Goal: Find specific page/section: Locate a particular part of the current website

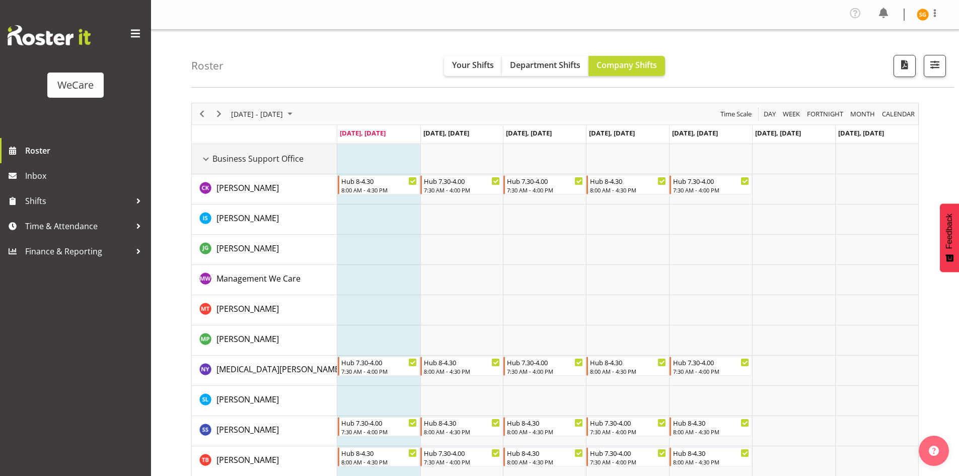
click at [206, 158] on div "Business Support Office resource" at bounding box center [205, 159] width 13 height 13
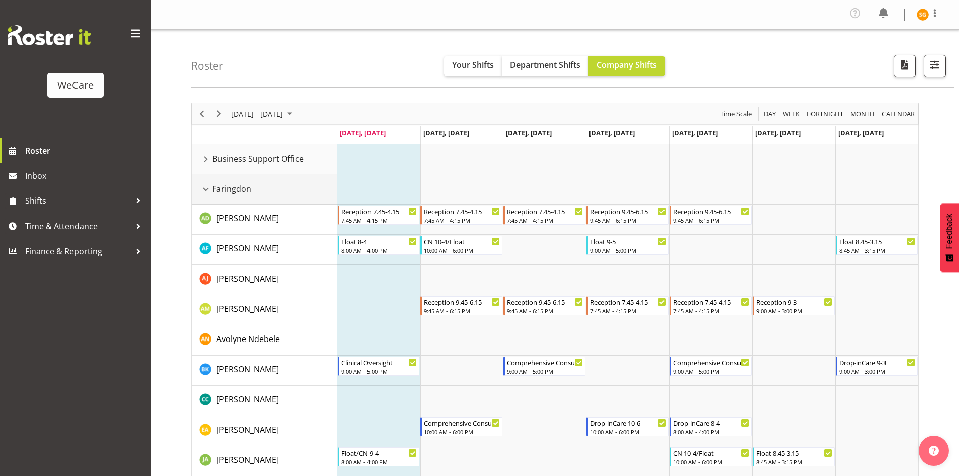
click at [206, 190] on div "Faringdon resource" at bounding box center [205, 189] width 13 height 13
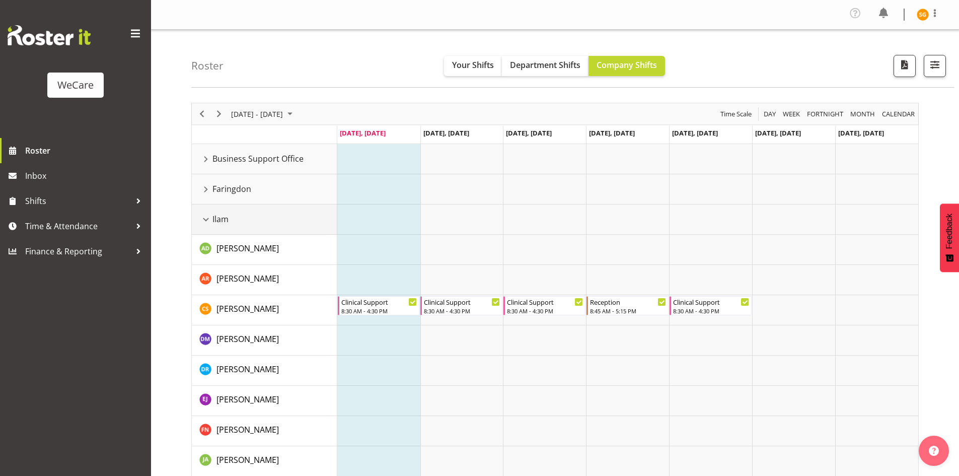
click at [207, 219] on div "Ilam resource" at bounding box center [205, 219] width 13 height 13
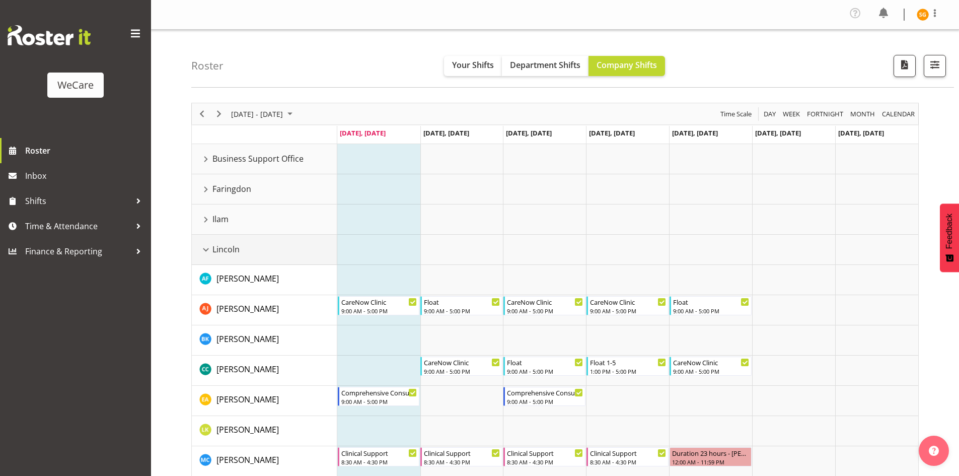
click at [209, 252] on div "Lincoln resource" at bounding box center [205, 249] width 13 height 13
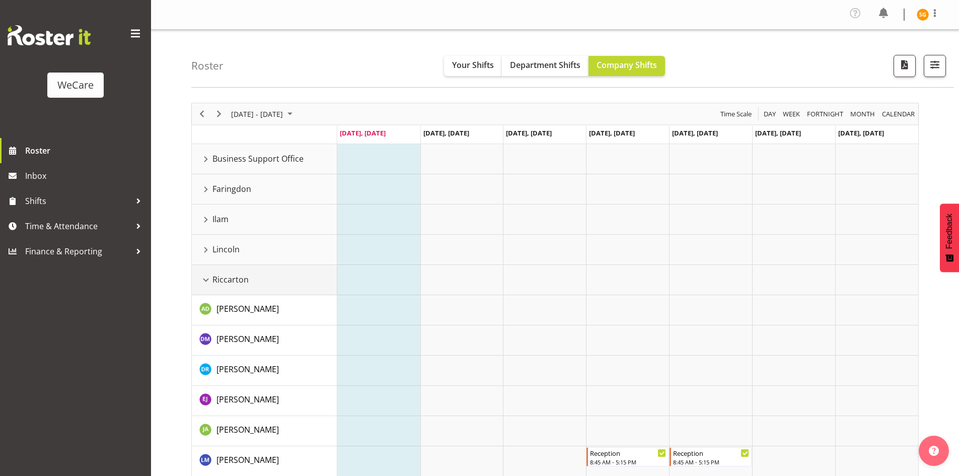
click at [204, 282] on div "Riccarton resource" at bounding box center [205, 279] width 13 height 13
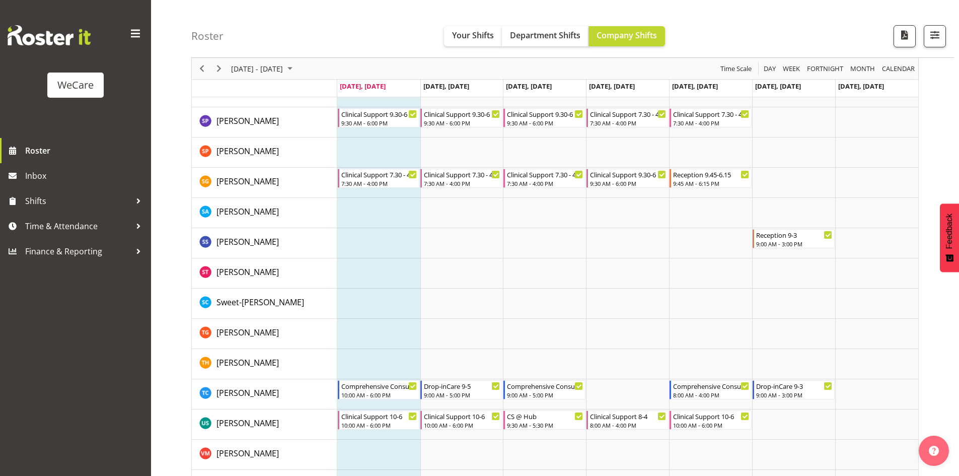
scroll to position [1377, 0]
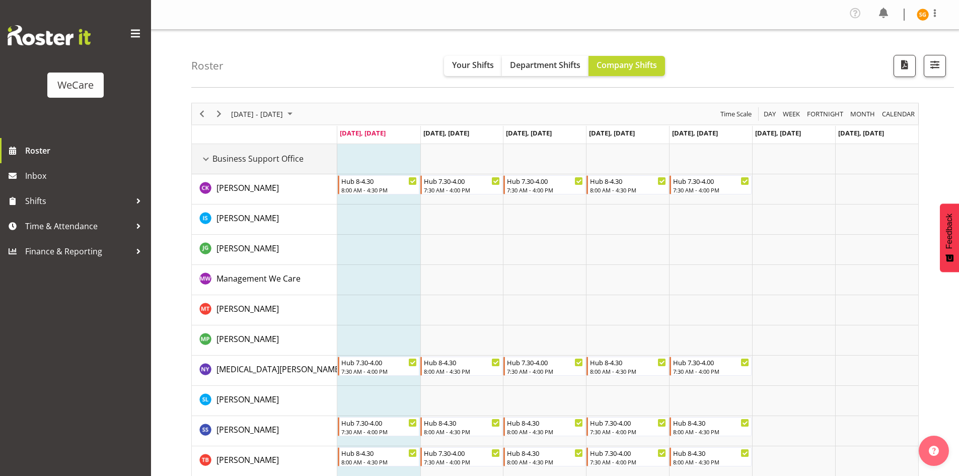
click at [204, 156] on div "Business Support Office resource" at bounding box center [205, 159] width 13 height 13
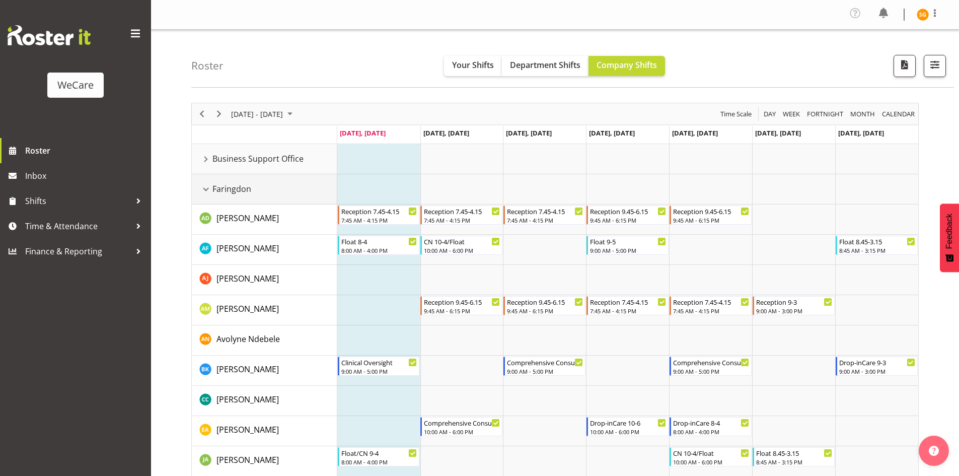
click at [207, 192] on div "Faringdon resource" at bounding box center [205, 189] width 13 height 13
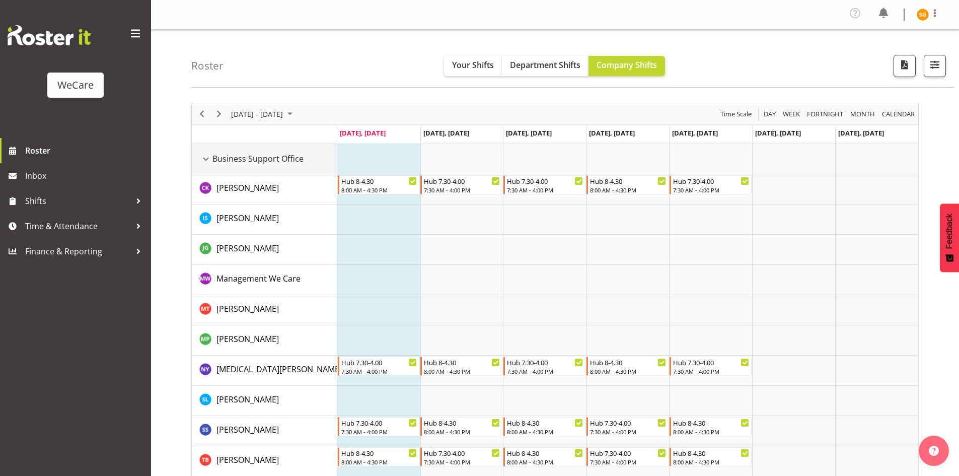
click at [208, 157] on div "Business Support Office resource" at bounding box center [205, 159] width 13 height 13
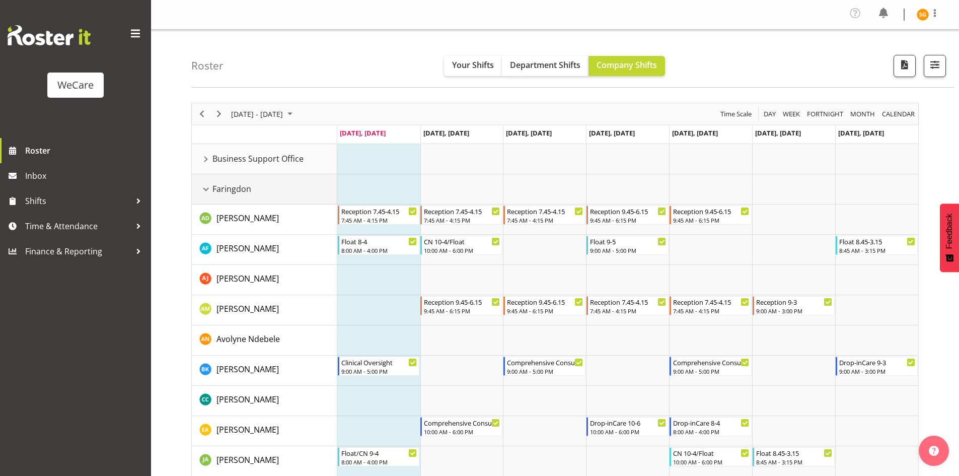
click at [205, 186] on div "Faringdon resource" at bounding box center [205, 189] width 13 height 13
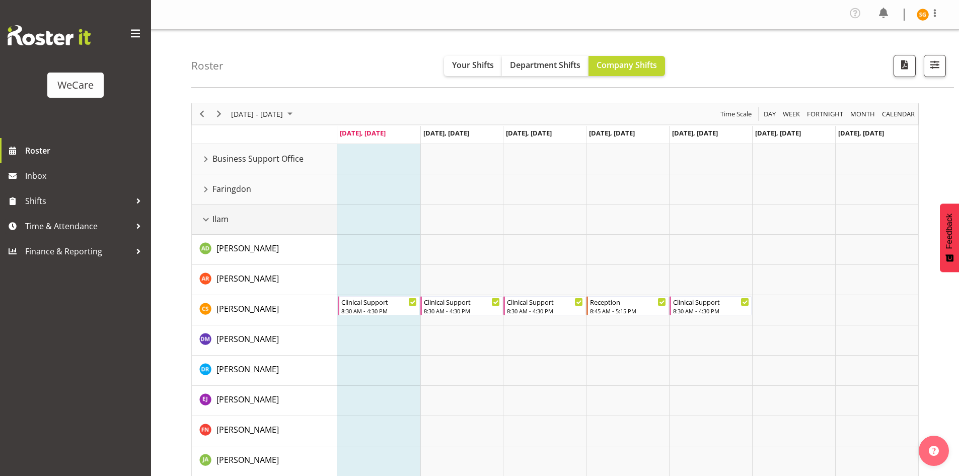
click at [205, 218] on div "Ilam resource" at bounding box center [205, 219] width 13 height 13
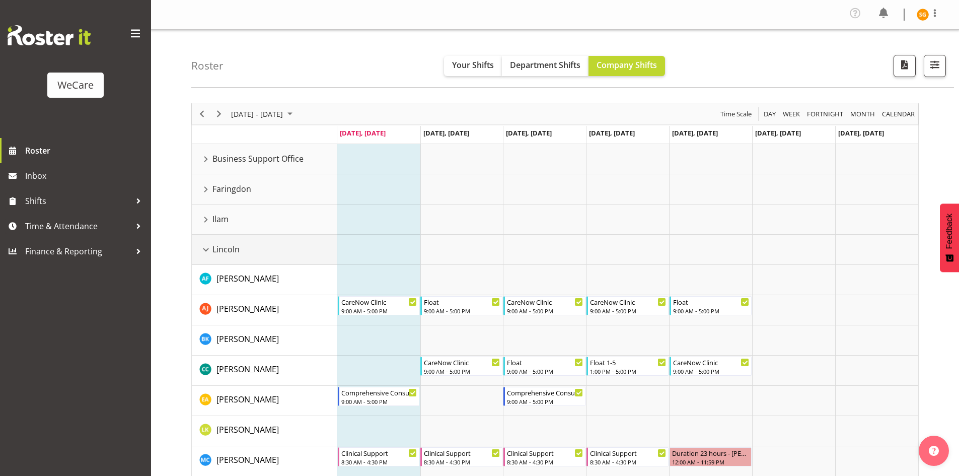
click at [206, 248] on div "Lincoln resource" at bounding box center [205, 249] width 13 height 13
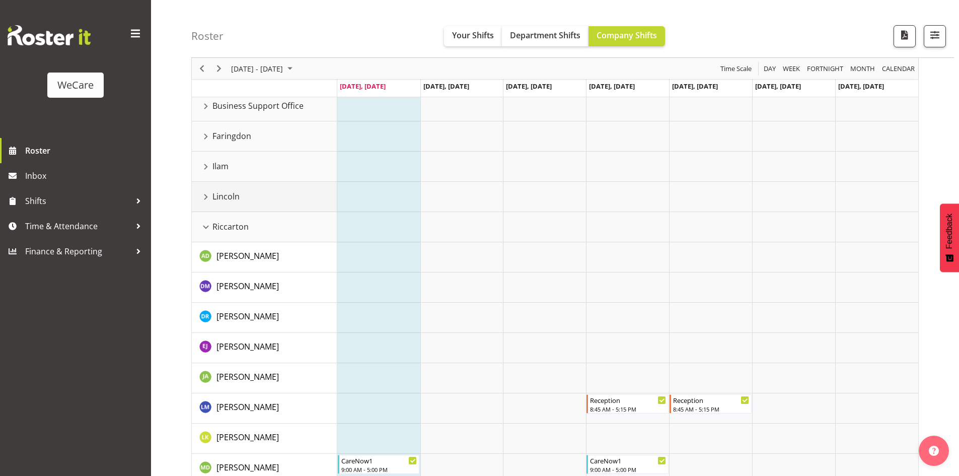
scroll to position [101, 0]
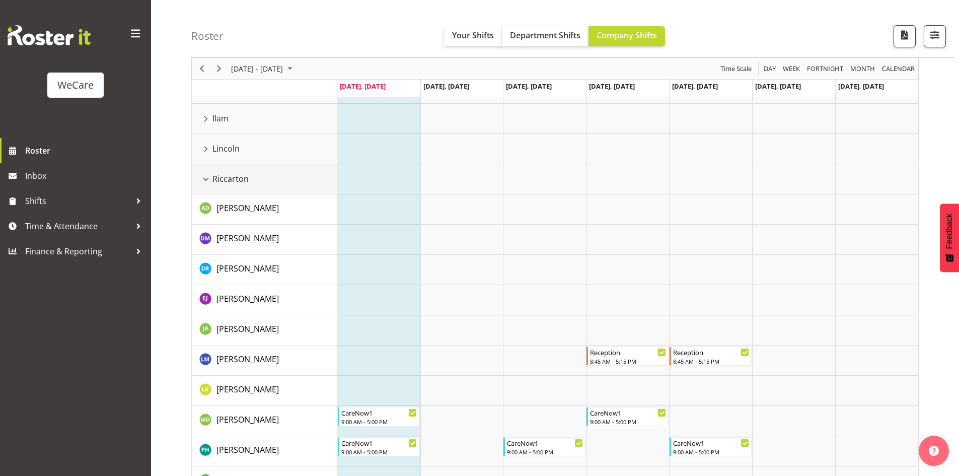
click at [204, 178] on div "Riccarton resource" at bounding box center [205, 179] width 13 height 13
